Goal: Check status

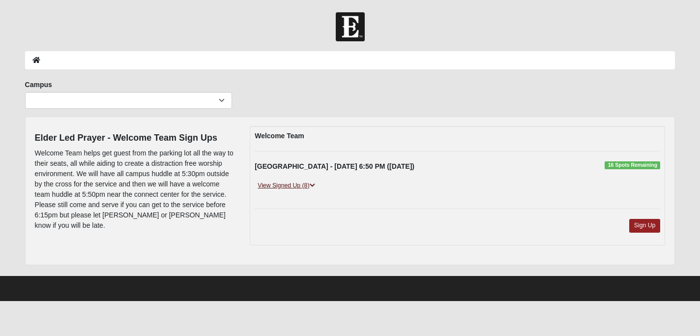
click at [302, 181] on link "View Signed Up (8)" at bounding box center [286, 186] width 63 height 10
